Goal: Task Accomplishment & Management: Manage account settings

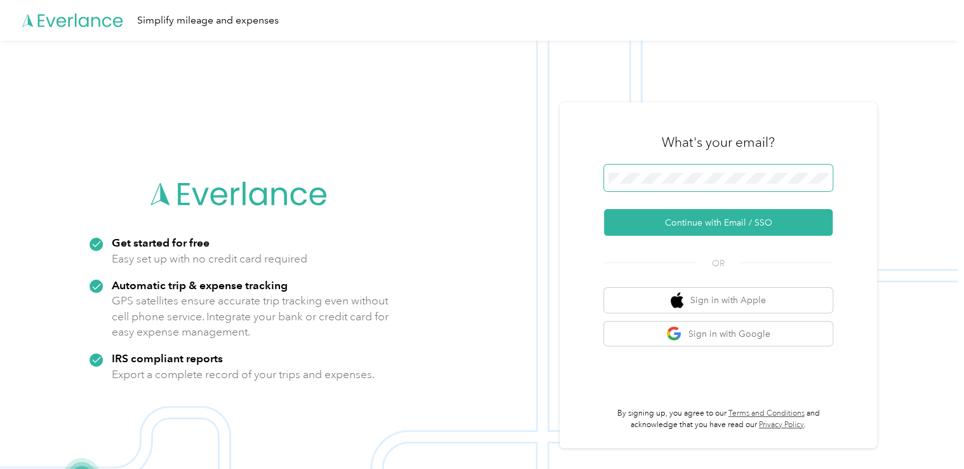
click at [754, 185] on span at bounding box center [718, 178] width 229 height 27
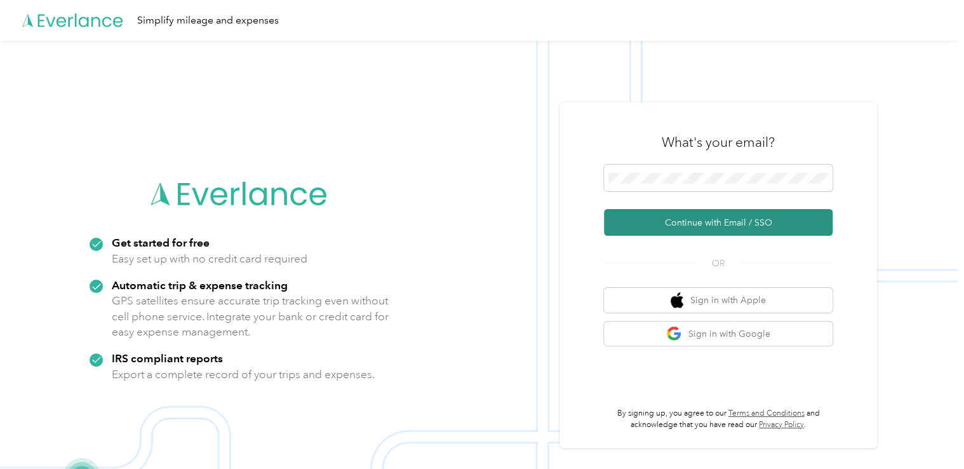
click at [708, 217] on button "Continue with Email / SSO" at bounding box center [718, 222] width 229 height 27
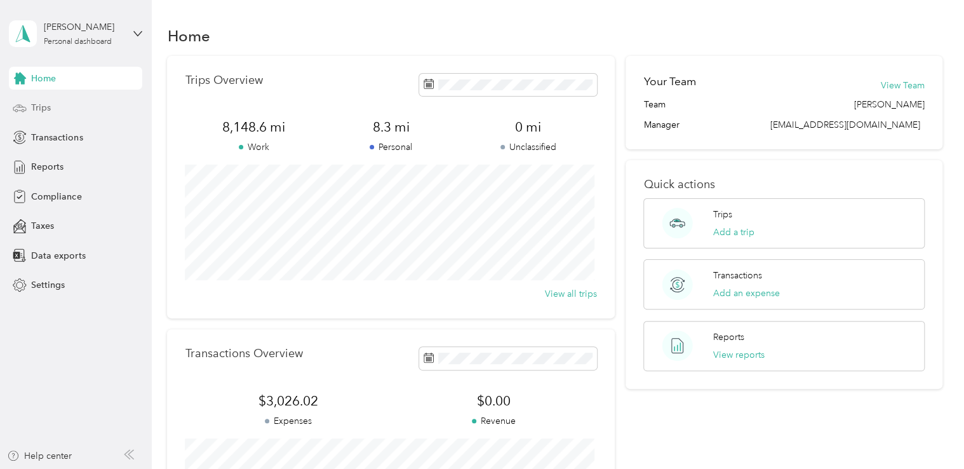
click at [38, 109] on span "Trips" at bounding box center [41, 107] width 20 height 13
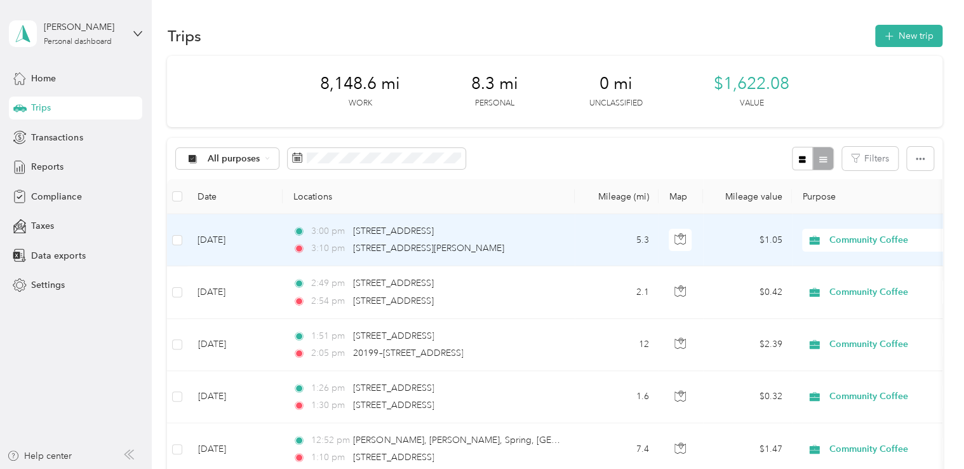
click at [588, 255] on td "5.3" at bounding box center [617, 240] width 84 height 52
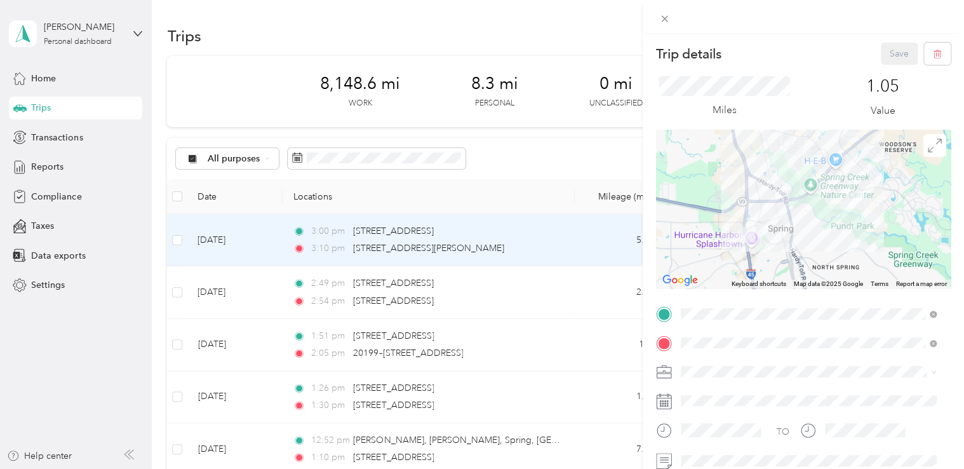
click at [179, 239] on div "Trip details Save This trip cannot be edited because it is either under review,…" at bounding box center [482, 234] width 964 height 469
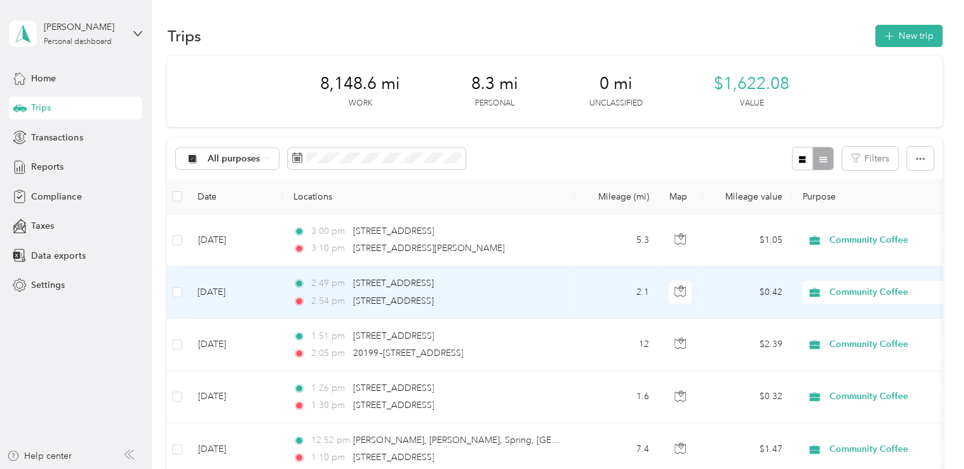
drag, startPoint x: 183, startPoint y: 296, endPoint x: 565, endPoint y: 24, distance: 468.6
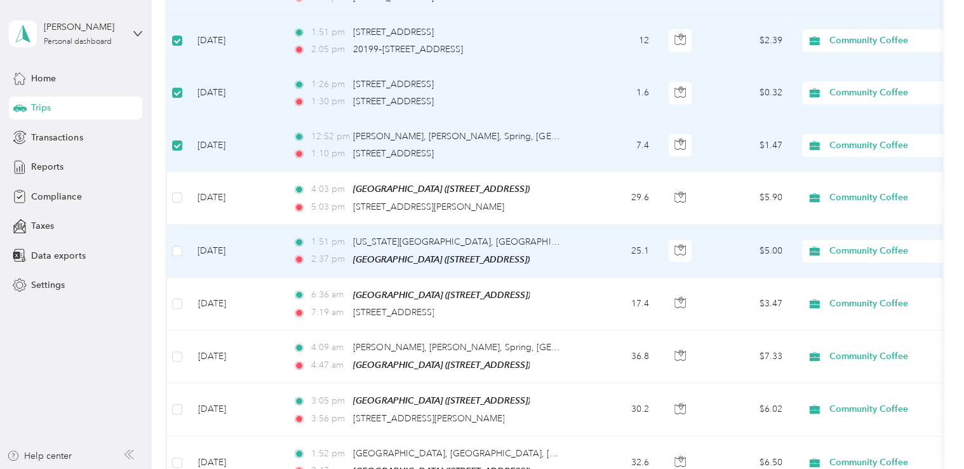
scroll to position [318, 0]
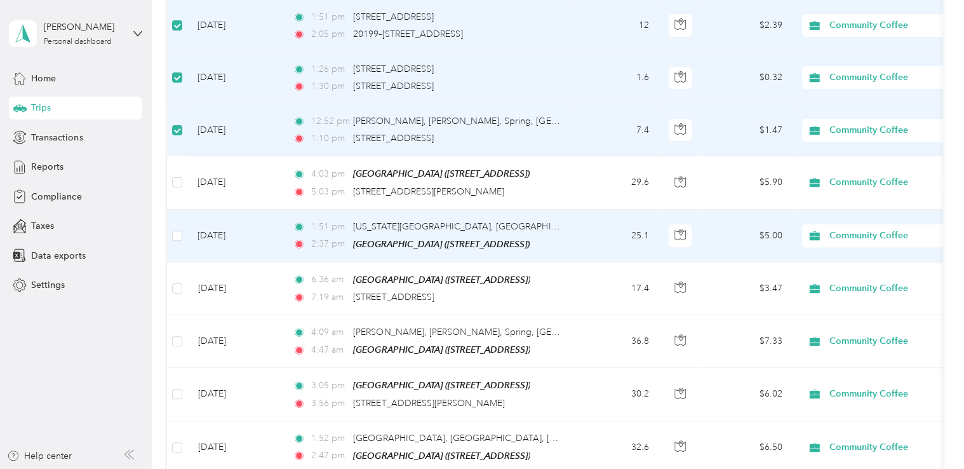
click at [186, 238] on td at bounding box center [177, 236] width 20 height 53
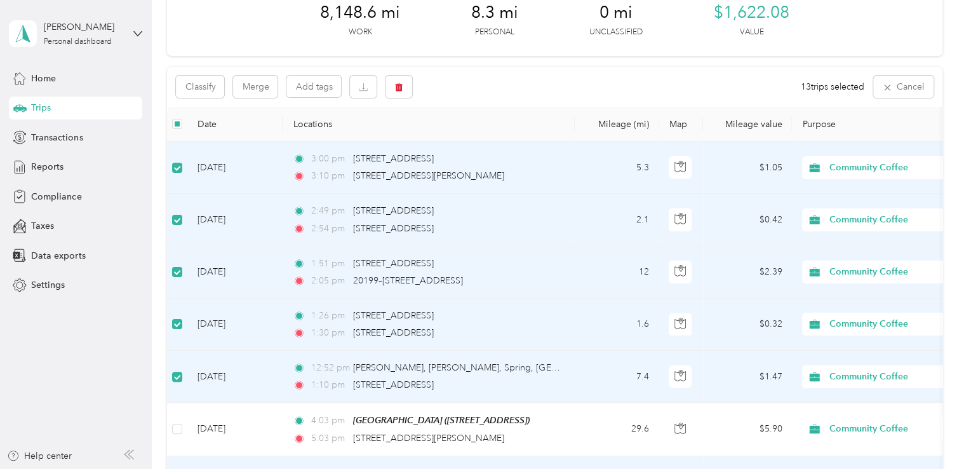
scroll to position [64, 0]
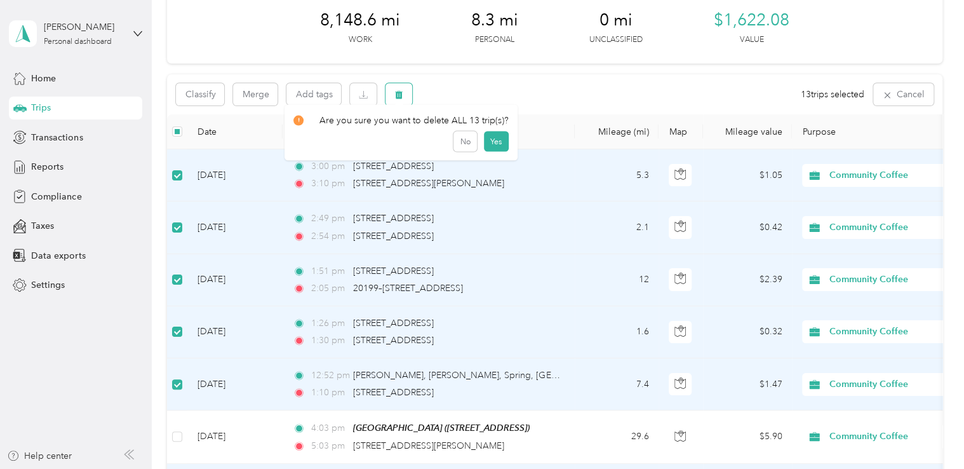
click at [401, 97] on icon "button" at bounding box center [400, 95] width 8 height 8
click at [500, 145] on button "Yes" at bounding box center [496, 147] width 25 height 20
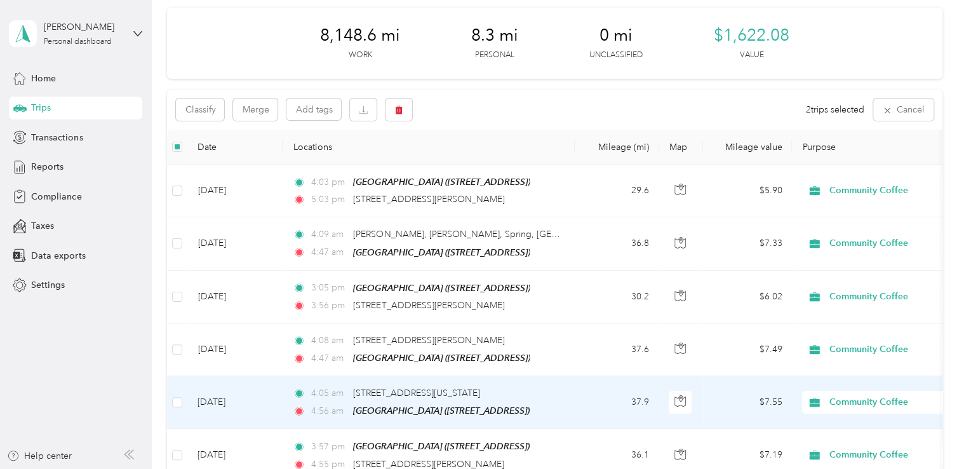
scroll to position [0, 0]
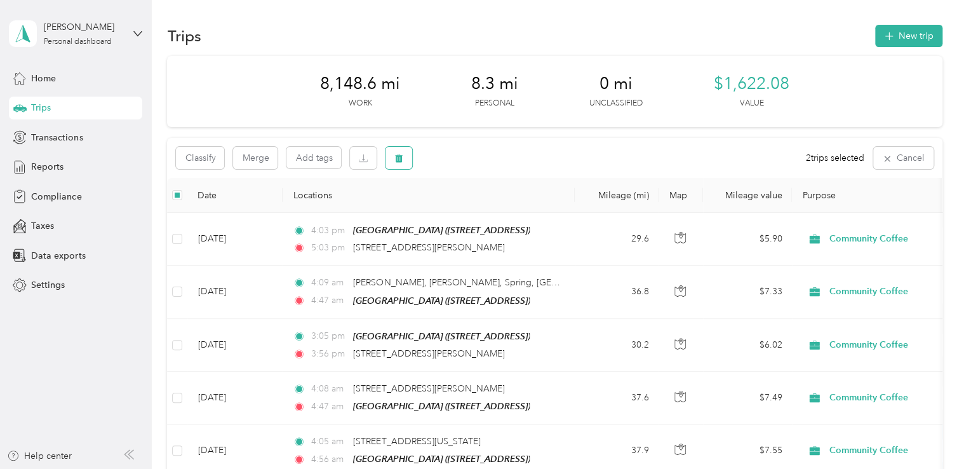
click at [402, 159] on icon "button" at bounding box center [400, 158] width 8 height 8
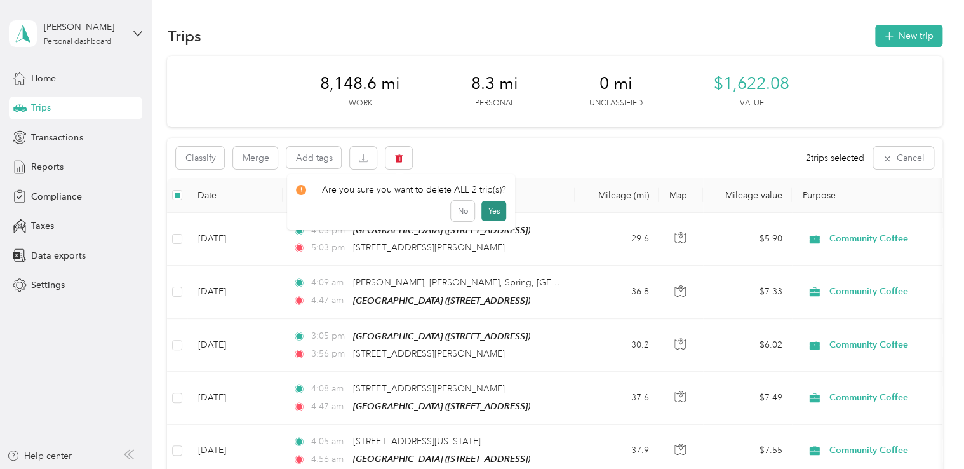
click at [490, 204] on button "Yes" at bounding box center [493, 211] width 25 height 20
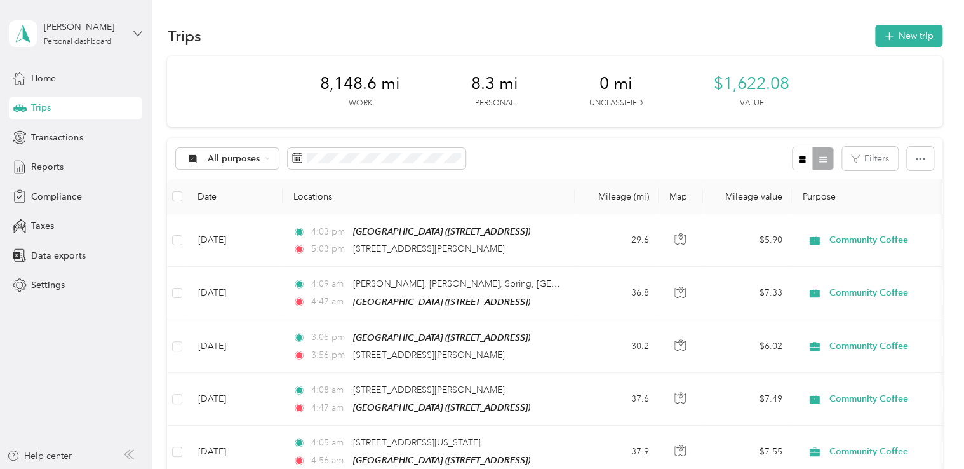
click at [138, 32] on icon at bounding box center [137, 33] width 9 height 9
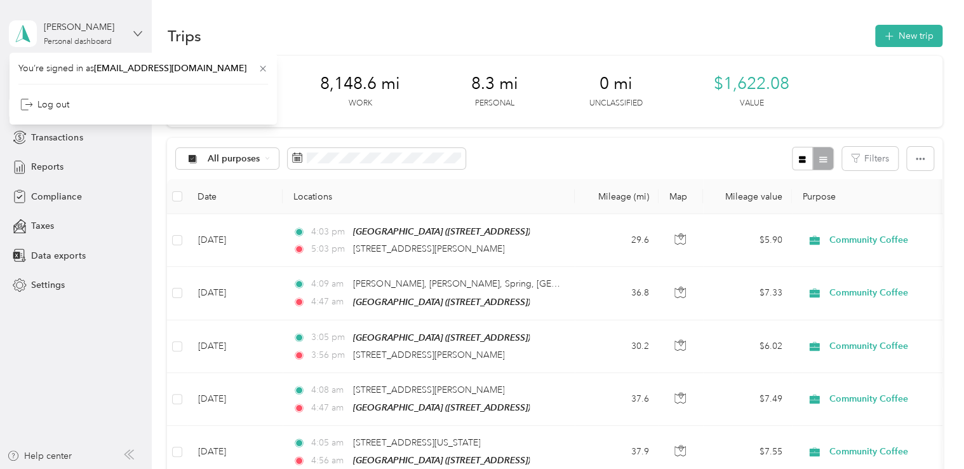
click at [138, 32] on icon at bounding box center [137, 33] width 9 height 9
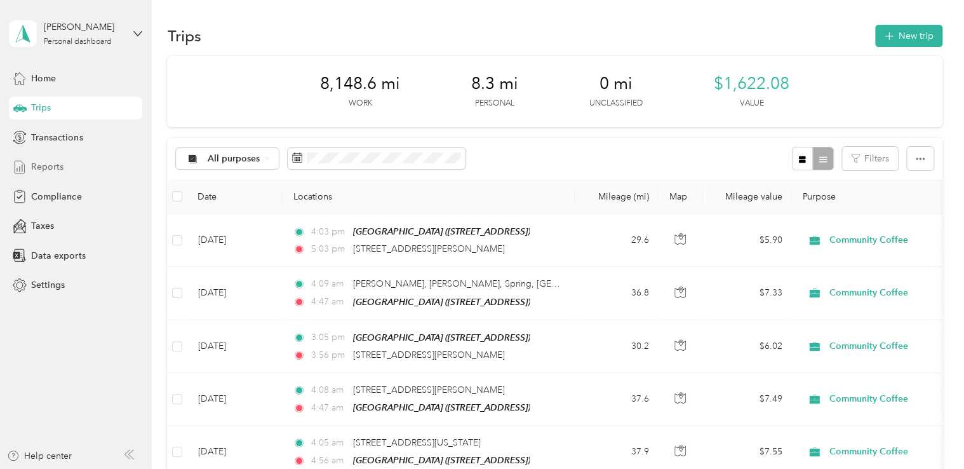
click at [51, 165] on span "Reports" at bounding box center [47, 166] width 32 height 13
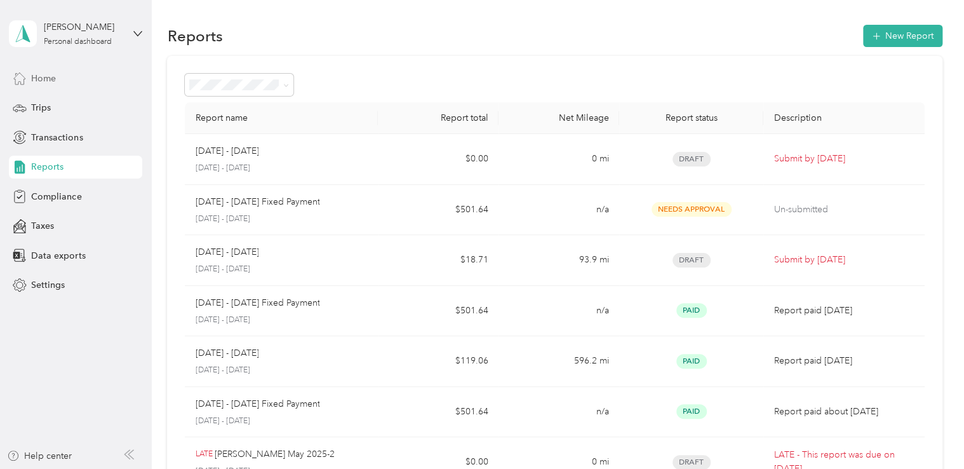
click at [43, 76] on span "Home" at bounding box center [43, 78] width 25 height 13
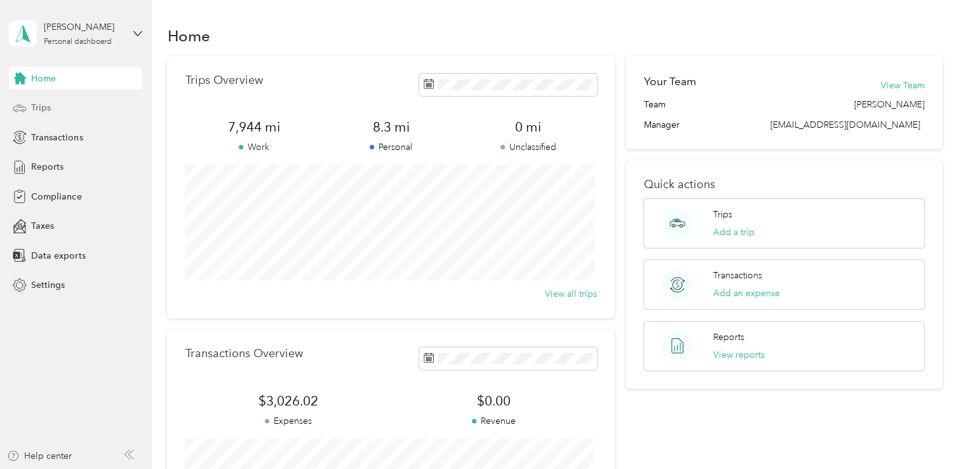
click at [45, 113] on span "Trips" at bounding box center [41, 107] width 20 height 13
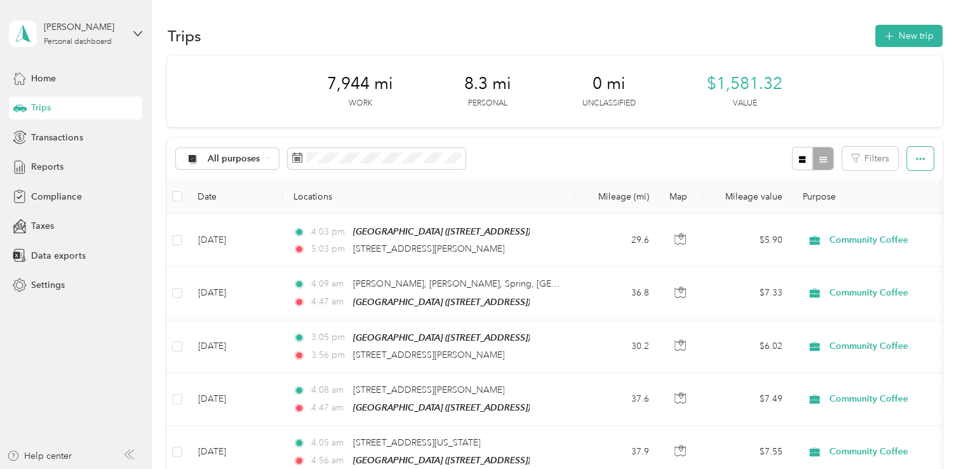
click at [918, 159] on icon "button" at bounding box center [920, 158] width 9 height 9
click at [819, 159] on div at bounding box center [812, 159] width 41 height 24
click at [802, 164] on button "button" at bounding box center [803, 159] width 22 height 24
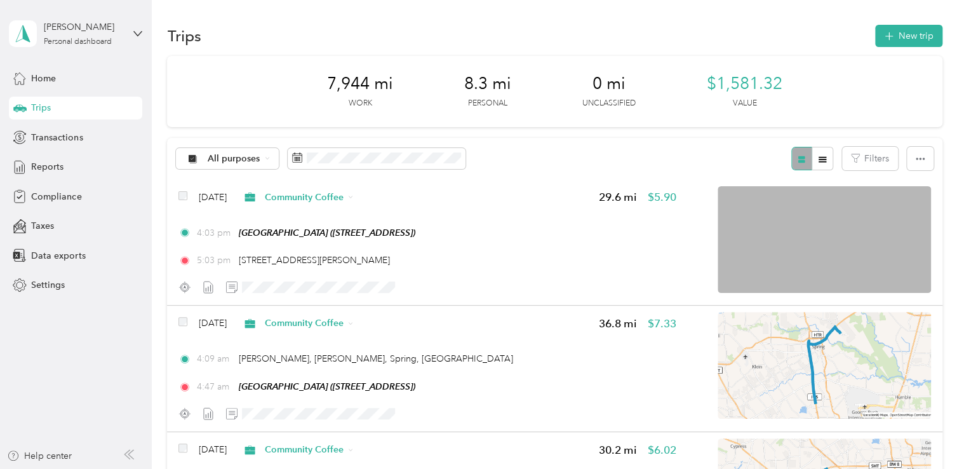
click at [802, 164] on div at bounding box center [812, 159] width 41 height 24
click at [819, 157] on icon "button" at bounding box center [823, 159] width 8 height 6
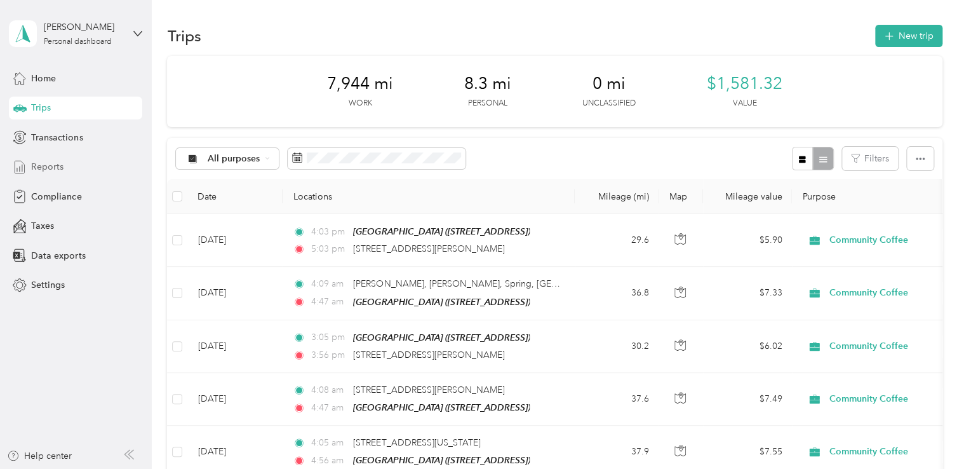
click at [46, 166] on span "Reports" at bounding box center [47, 166] width 32 height 13
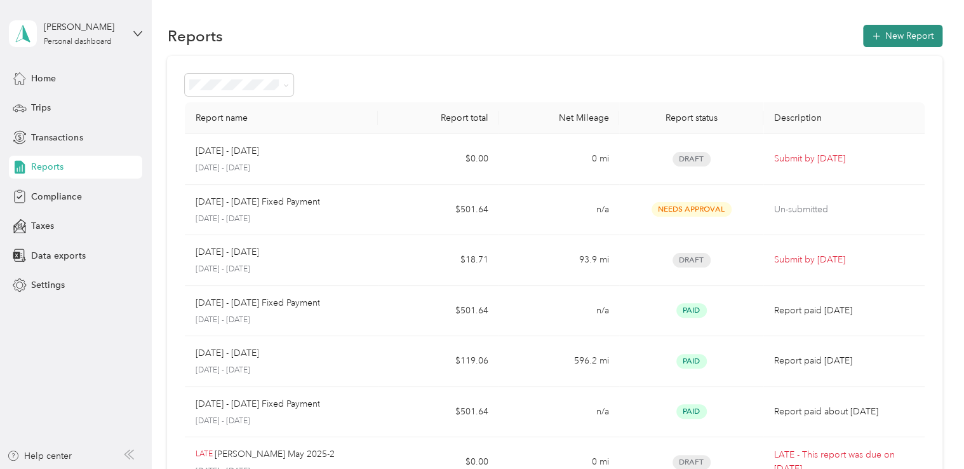
click at [897, 35] on button "New Report" at bounding box center [902, 36] width 79 height 22
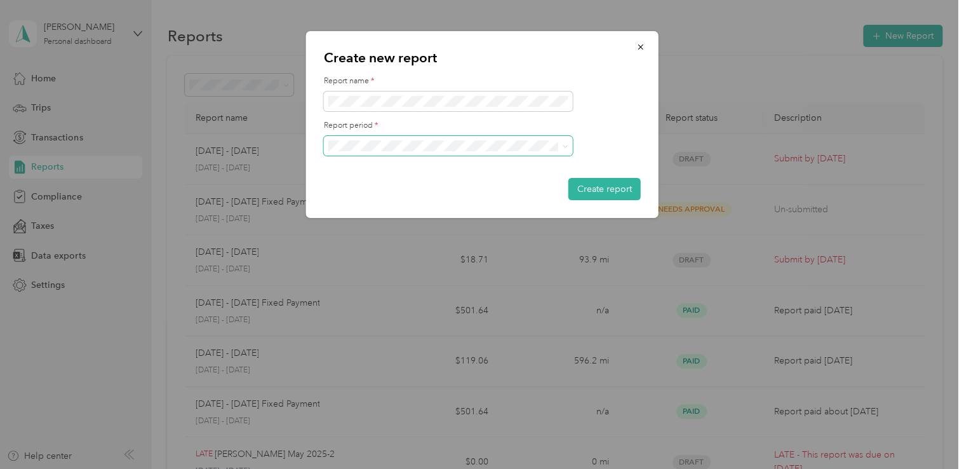
click at [567, 147] on icon at bounding box center [566, 147] width 6 height 6
click at [448, 187] on div "Aug 1 - 31, 2025" at bounding box center [447, 190] width 231 height 13
click at [597, 187] on button "Create report" at bounding box center [604, 189] width 72 height 22
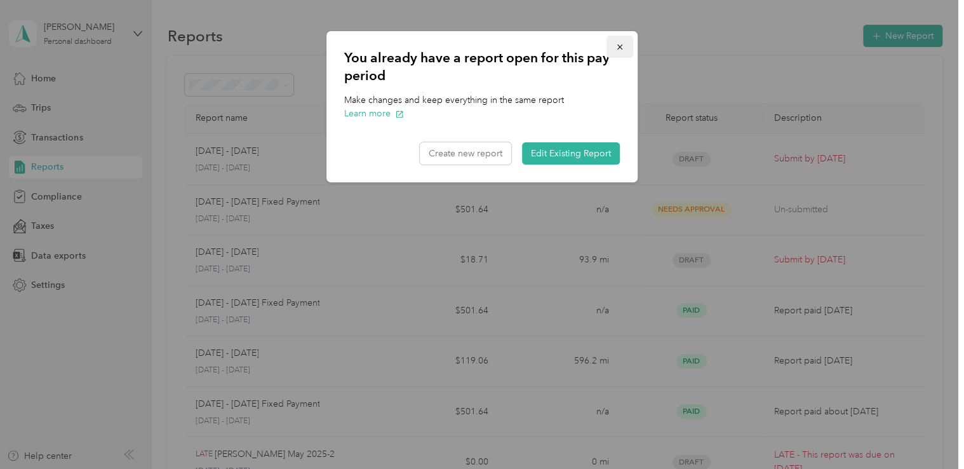
click at [621, 47] on icon "button" at bounding box center [619, 47] width 9 height 9
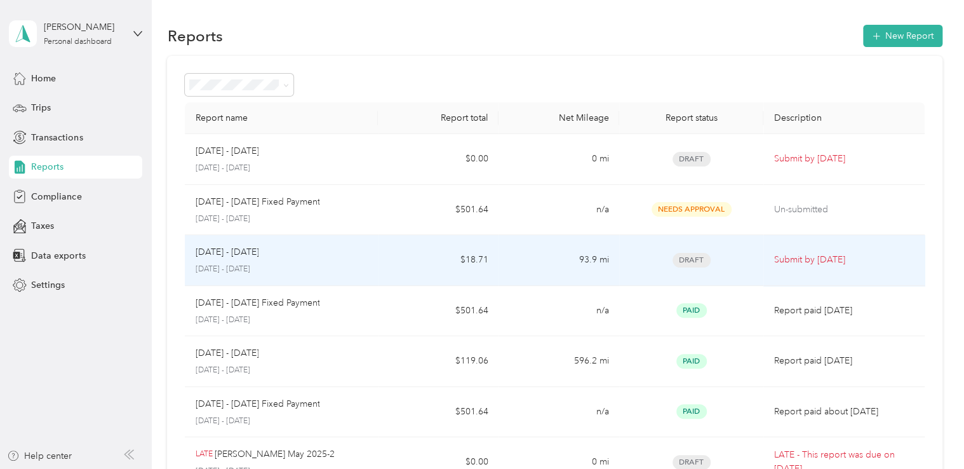
click at [605, 262] on td "93.9 mi" at bounding box center [559, 260] width 121 height 51
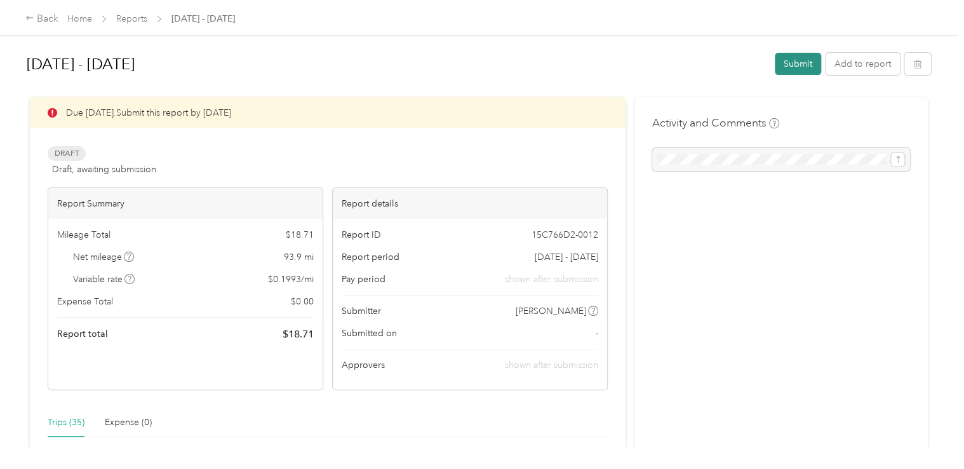
click at [796, 65] on button "Submit" at bounding box center [798, 64] width 46 height 22
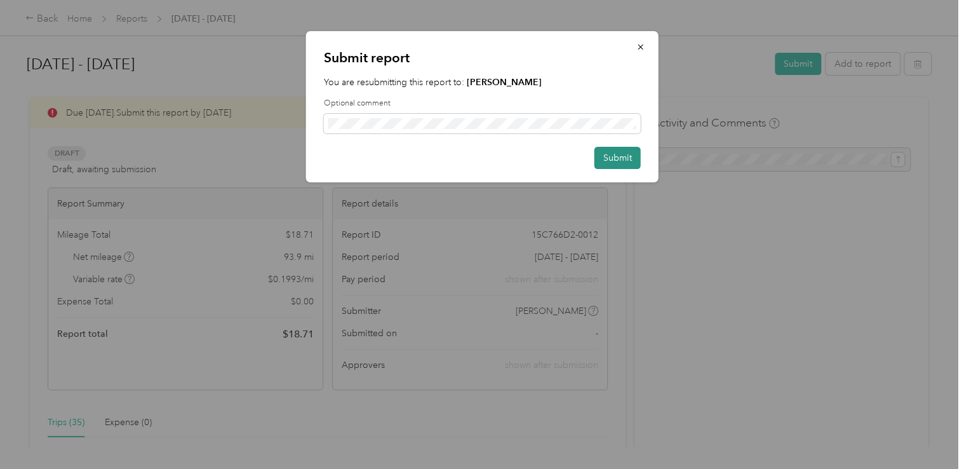
click at [617, 158] on button "Submit" at bounding box center [618, 158] width 46 height 22
